Goal: Task Accomplishment & Management: Use online tool/utility

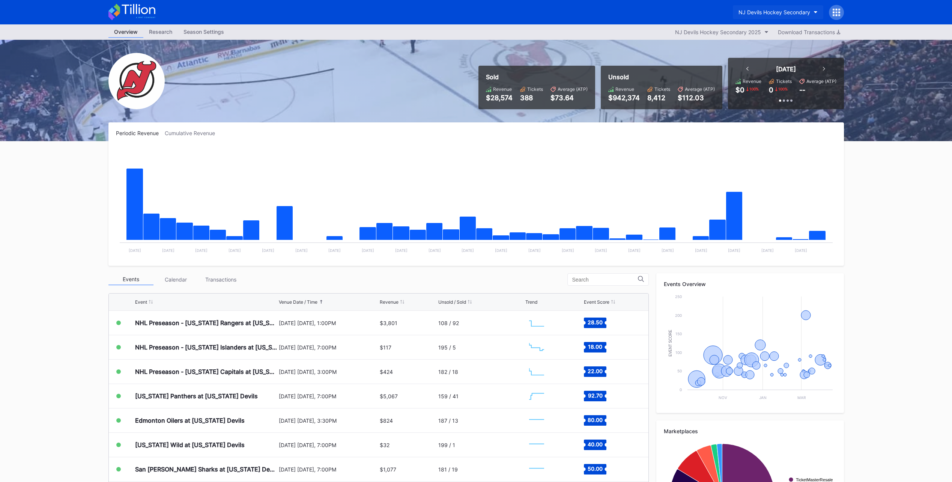
click at [817, 11] on icon "button" at bounding box center [816, 12] width 4 height 2
click at [763, 57] on div "[GEOGRAPHIC_DATA]" at bounding box center [776, 61] width 87 height 14
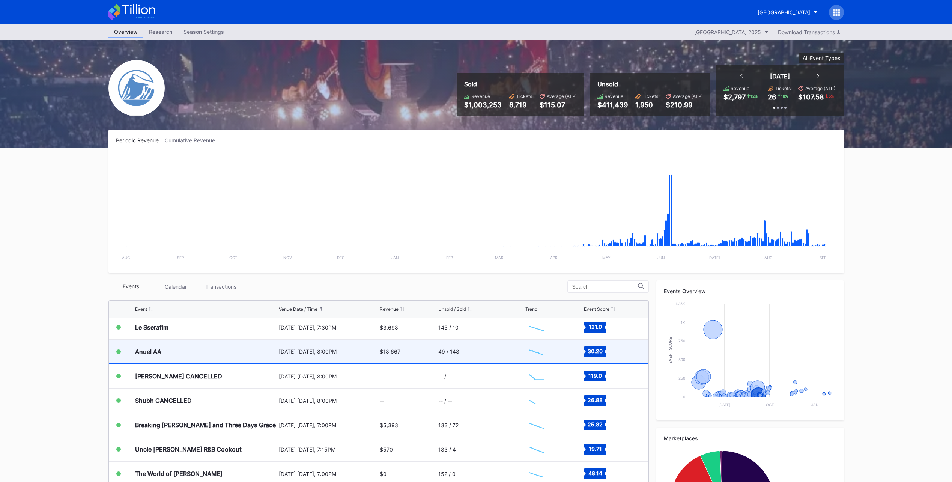
scroll to position [878, 0]
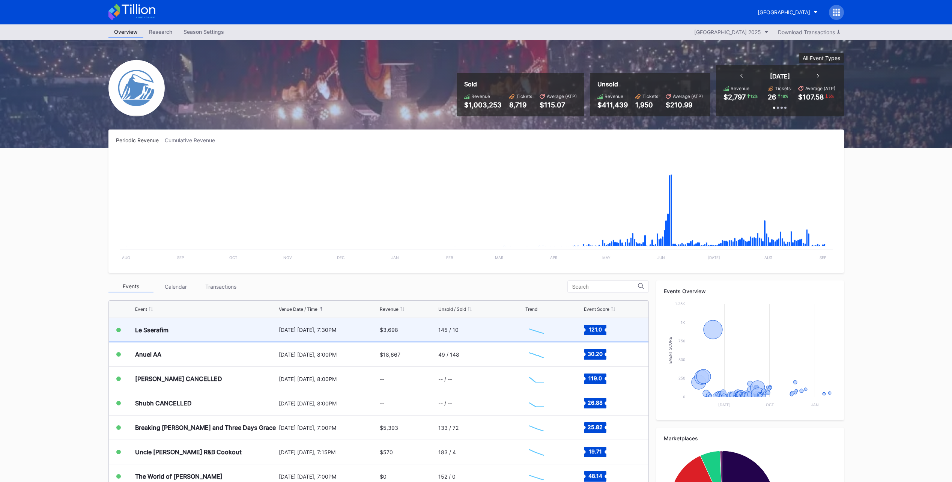
click at [483, 331] on div "145 / 10" at bounding box center [480, 330] width 85 height 24
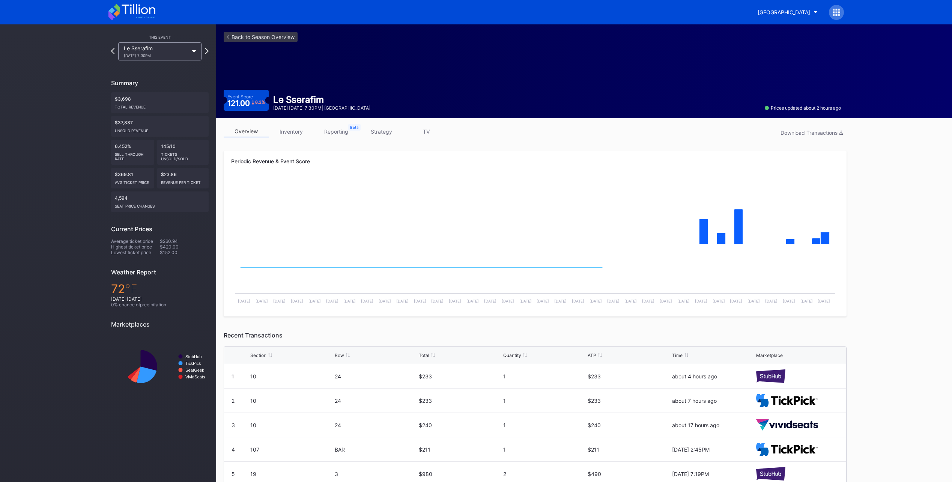
click at [280, 134] on link "inventory" at bounding box center [291, 132] width 45 height 12
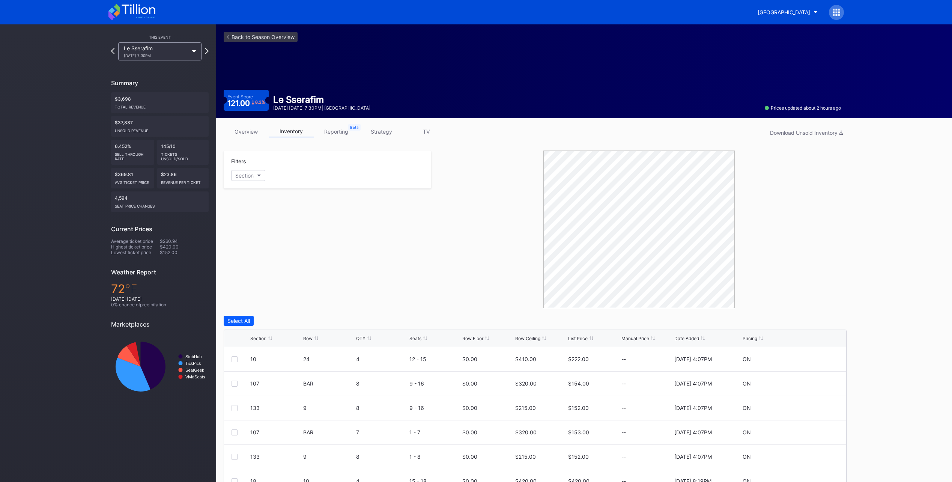
click at [378, 128] on link "strategy" at bounding box center [381, 132] width 45 height 12
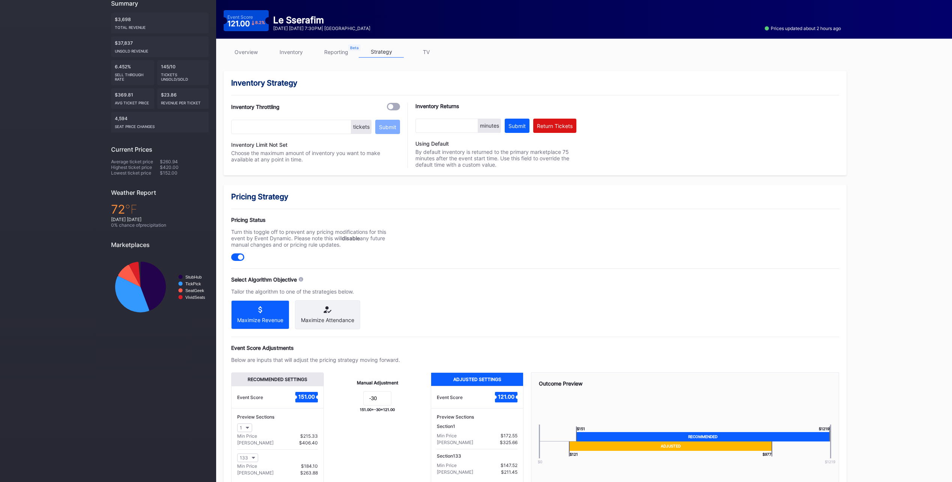
scroll to position [138, 0]
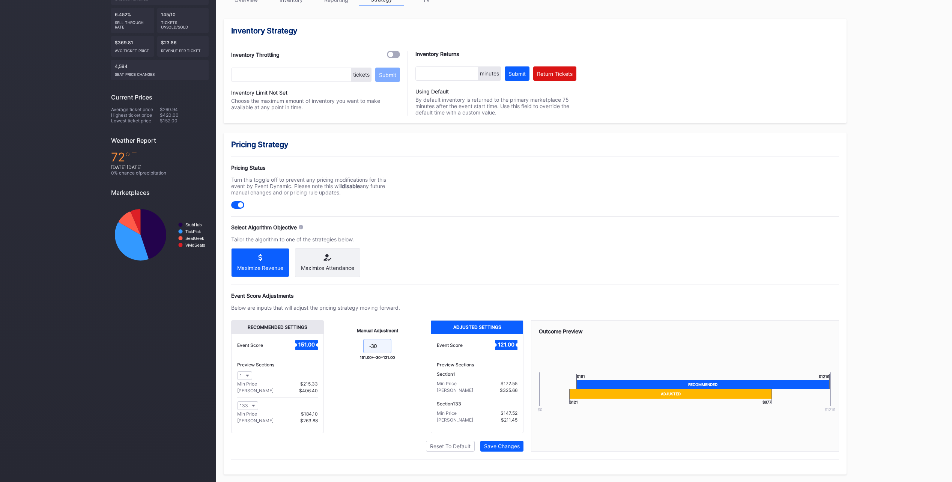
click at [377, 345] on input "-30" at bounding box center [377, 346] width 28 height 14
type input "-45"
click at [510, 446] on div "Save Changes" at bounding box center [502, 446] width 36 height 6
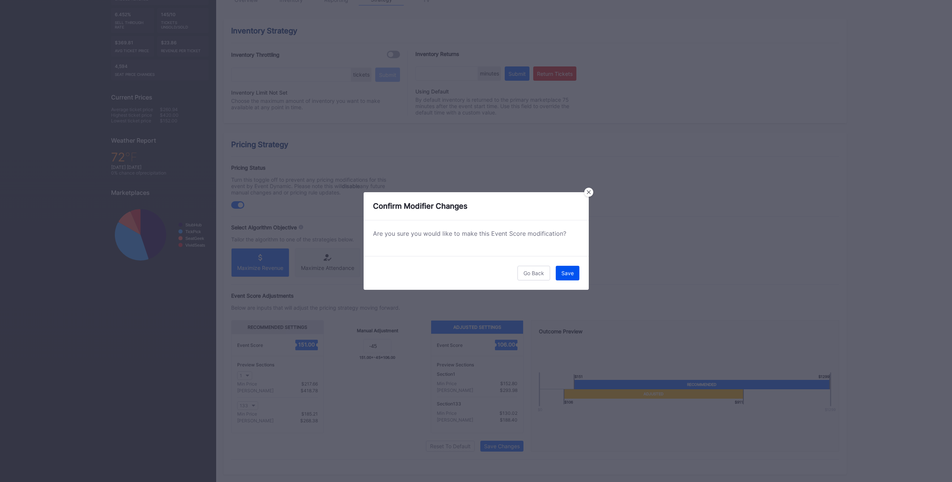
click at [572, 272] on div "Save" at bounding box center [567, 273] width 12 height 6
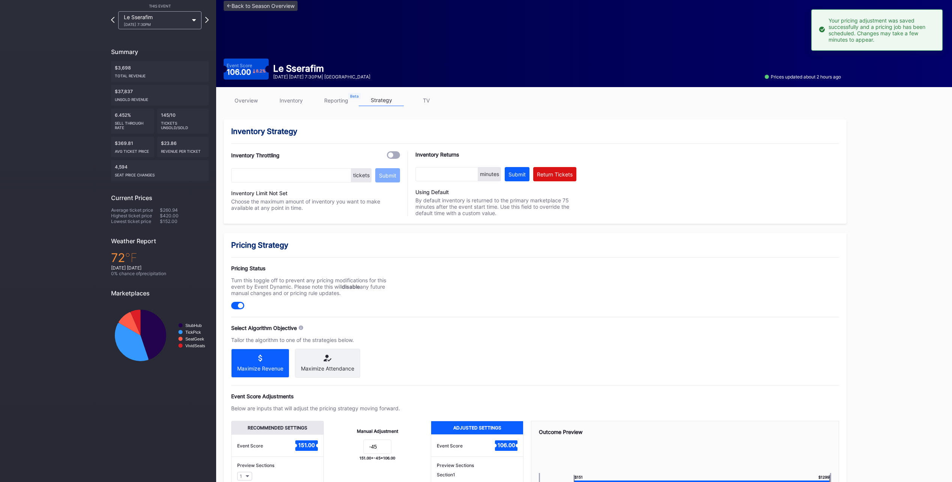
scroll to position [0, 0]
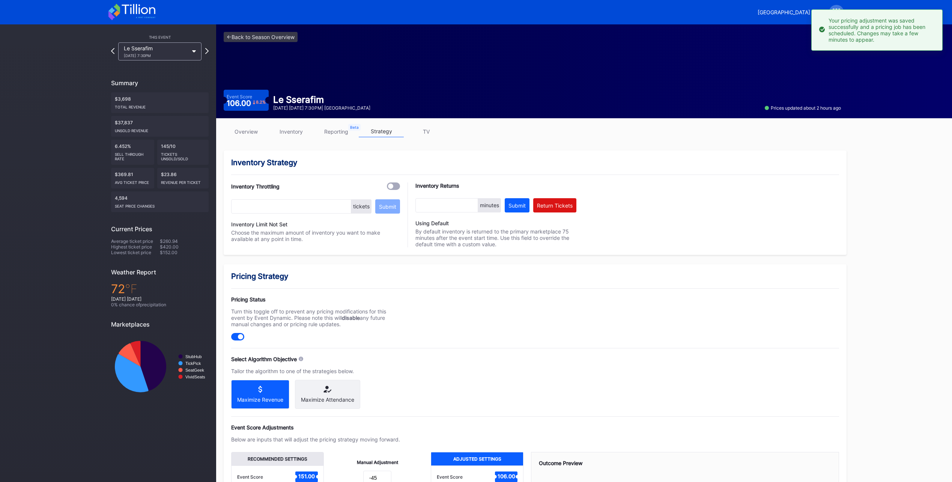
click at [122, 18] on icon at bounding box center [131, 12] width 47 height 17
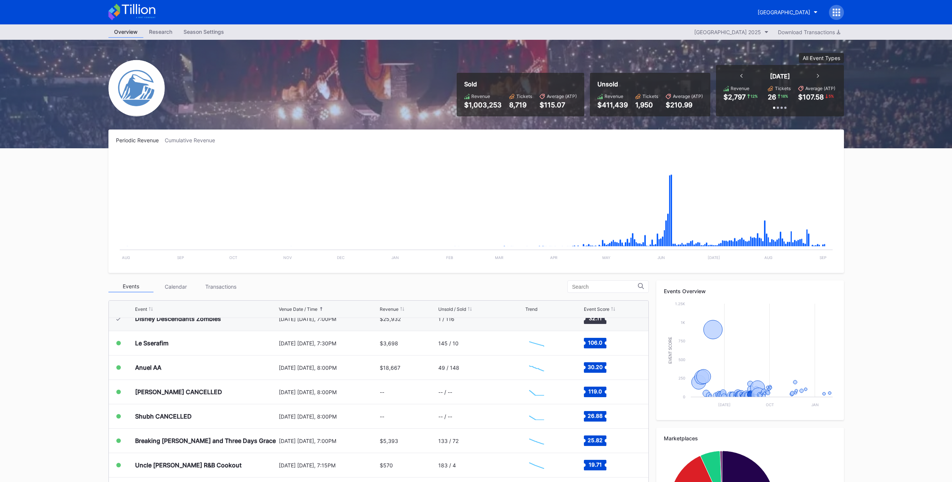
scroll to position [878, 0]
